Goal: Contribute content

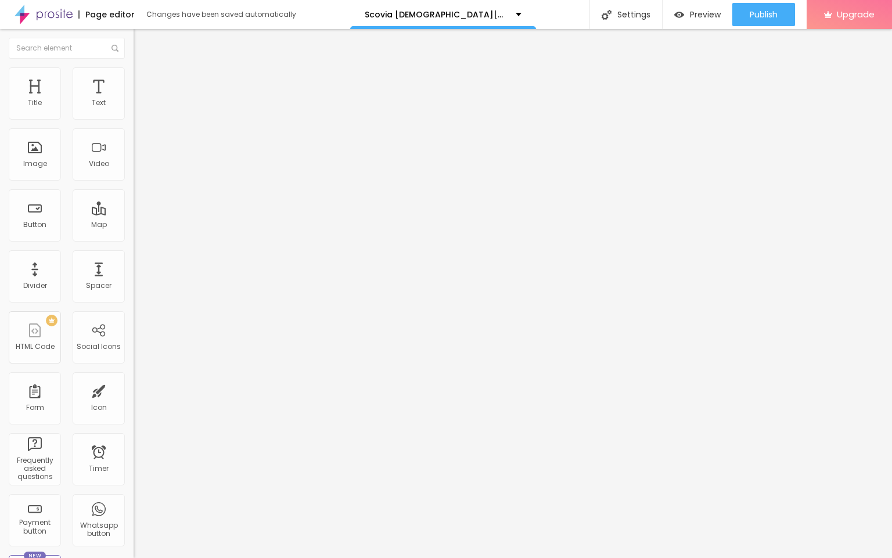
click at [134, 109] on input "entre em contato" at bounding box center [203, 104] width 139 height 12
paste input "👇❗❗𝐒𝐡𝐨𝐩𝐍𝐨𝐰❗❗👇"
type input "👇❗❗𝐒𝐡𝐨𝐩𝐍𝐨𝐰❗❗👇"
click at [134, 239] on input "https://" at bounding box center [203, 234] width 139 height 12
drag, startPoint x: 33, startPoint y: 229, endPoint x: 32, endPoint y: 246, distance: 17.5
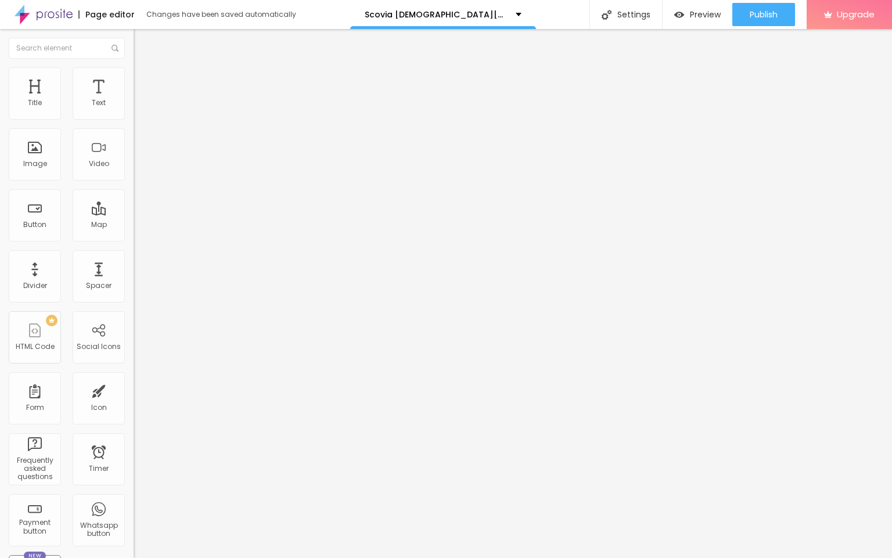
click at [134, 232] on div "URL https://" at bounding box center [201, 235] width 134 height 28
click at [134, 239] on input "https://" at bounding box center [203, 234] width 139 height 12
paste input "[DOMAIN_NAME][URL][DEMOGRAPHIC_DATA][MEDICAL_DATA]"
type input "[URL][DOMAIN_NAME][DEMOGRAPHIC_DATA][MEDICAL_DATA]"
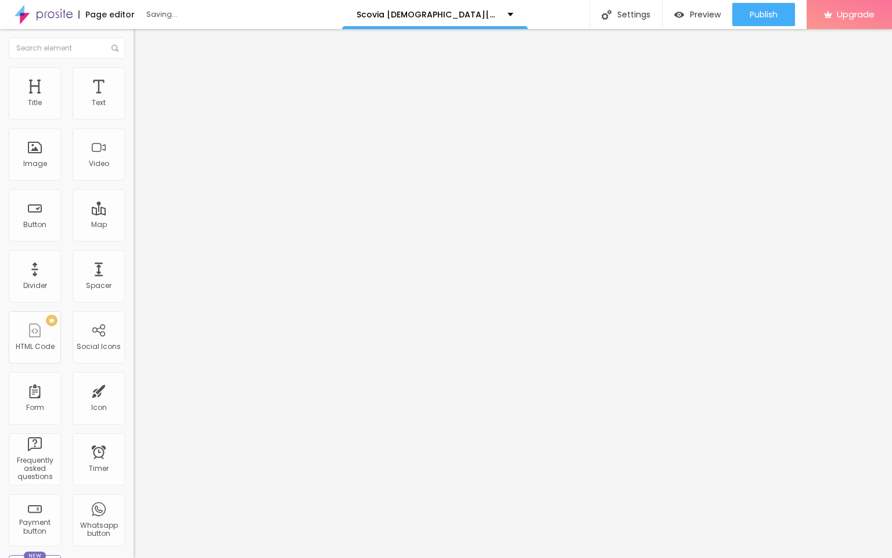
scroll to position [0, 0]
click at [134, 100] on span "Change image" at bounding box center [165, 95] width 62 height 10
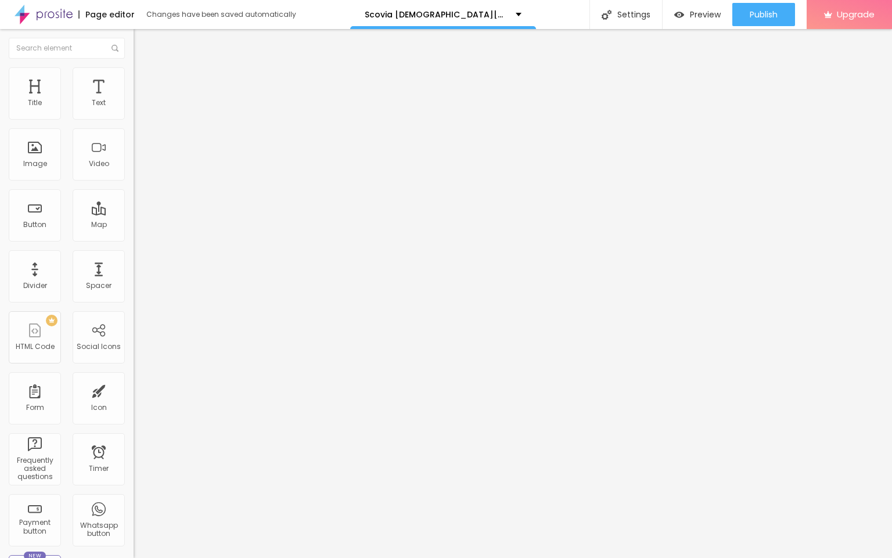
click at [134, 238] on input "https://" at bounding box center [203, 232] width 139 height 12
paste input "[DOMAIN_NAME][URL][DEMOGRAPHIC_DATA][MEDICAL_DATA]"
type input "[URL][DOMAIN_NAME][DEMOGRAPHIC_DATA][MEDICAL_DATA]"
click at [779, 16] on button "Publish" at bounding box center [763, 14] width 63 height 23
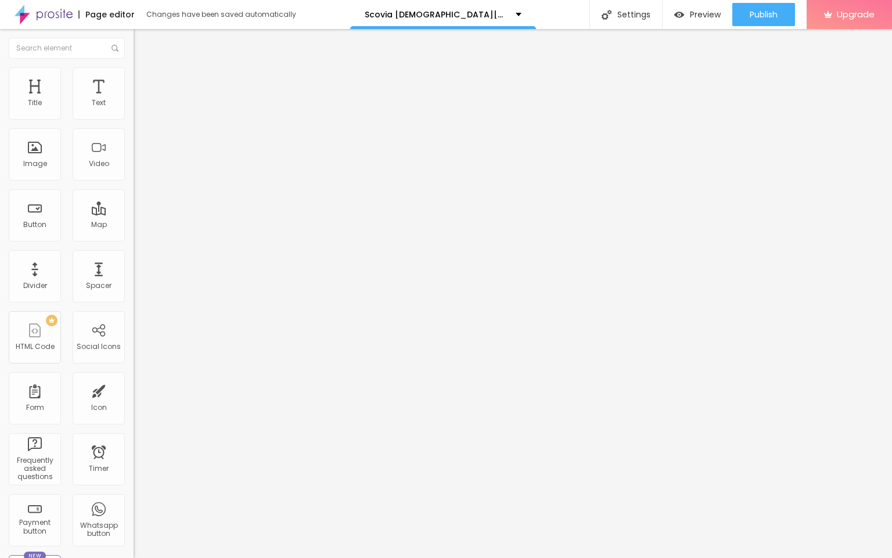
click at [48, 12] on img at bounding box center [44, 14] width 58 height 29
